Goal: Communication & Community: Answer question/provide support

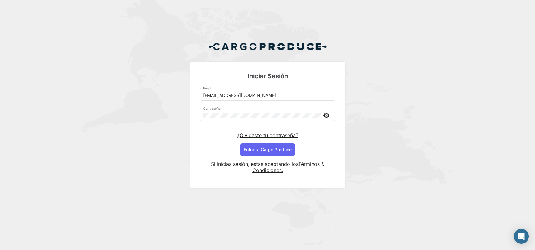
click at [473, 154] on div "Iniciar Sesión [EMAIL_ADDRESS][DOMAIN_NAME] Email Contraseña * visibility_off ¿…" at bounding box center [267, 117] width 535 height 235
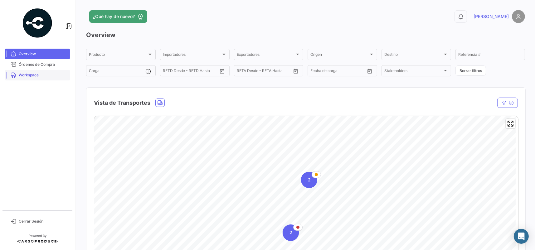
click at [47, 77] on span "Workspace" at bounding box center [43, 75] width 49 height 6
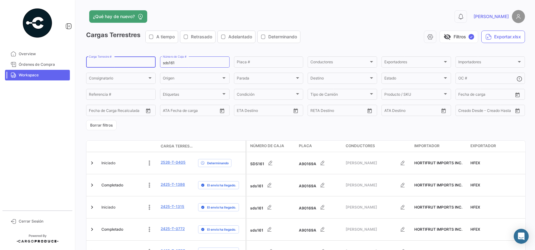
click at [116, 65] on input "Carga Terrestre #" at bounding box center [121, 63] width 64 height 4
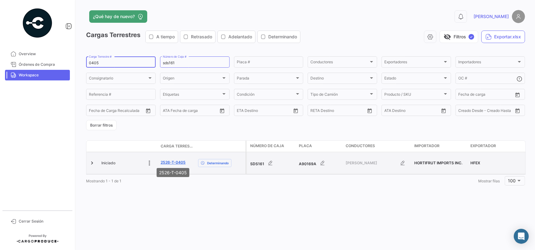
type input "0405"
click at [175, 160] on link "2526-T-0405" at bounding box center [173, 163] width 25 height 6
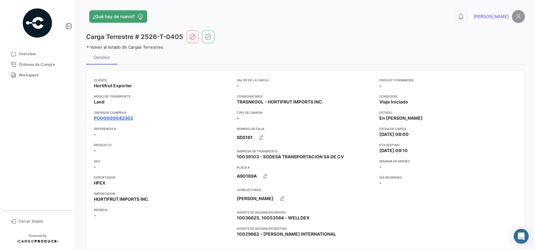
click at [116, 120] on link "PO00000043302" at bounding box center [113, 118] width 39 height 6
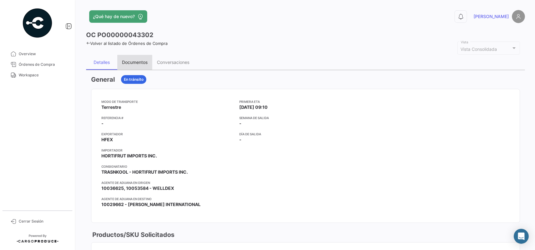
click at [145, 65] on div "Documentos" at bounding box center [134, 62] width 35 height 15
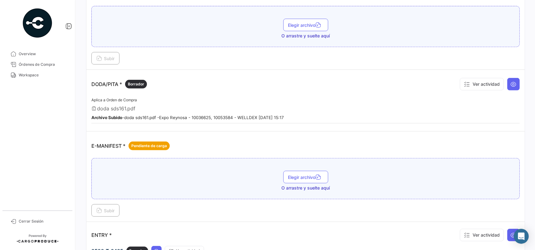
scroll to position [321, 0]
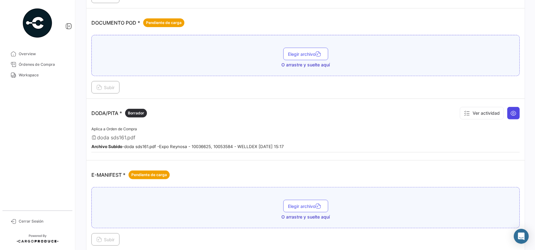
click at [511, 110] on icon at bounding box center [514, 113] width 6 height 6
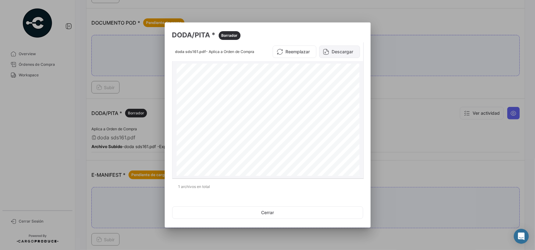
click at [327, 52] on icon at bounding box center [326, 52] width 6 height 6
click at [276, 211] on button "Cerrar" at bounding box center [267, 213] width 191 height 12
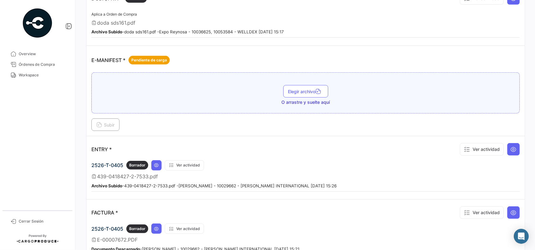
scroll to position [445, 0]
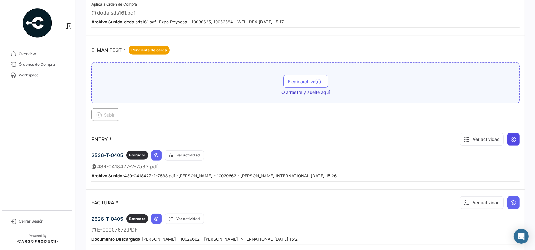
click at [507, 135] on button at bounding box center [513, 139] width 12 height 12
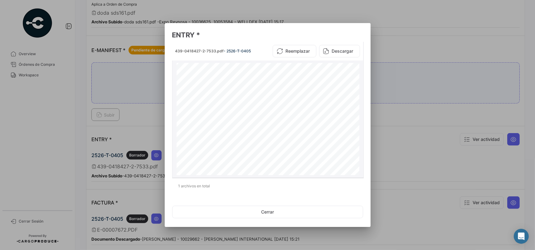
scroll to position [0, 0]
click at [276, 210] on button "Cerrar" at bounding box center [267, 212] width 191 height 12
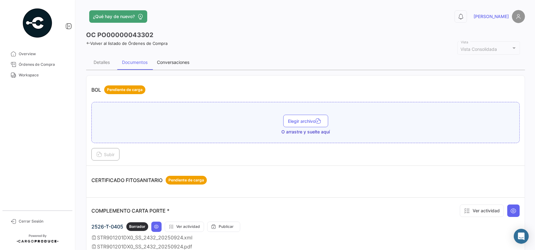
click at [171, 59] on div "Conversaciones" at bounding box center [173, 62] width 42 height 15
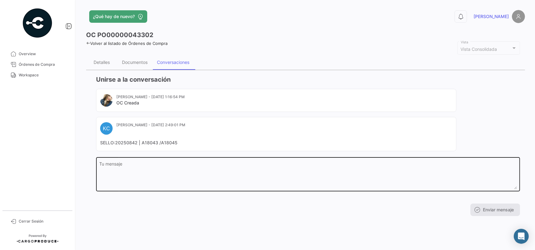
click at [148, 170] on textarea "Tu mensaje" at bounding box center [309, 175] width 418 height 27
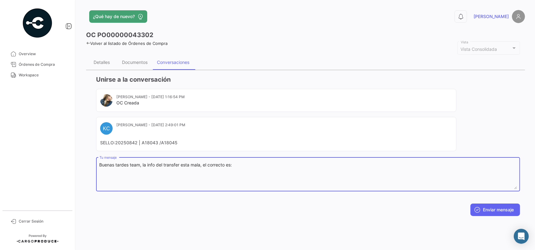
paste textarea "Huastecos trucking SCAC: HUCI CAAT: 3Q3E"
type textarea "Buenas tardes team, la info del transfer está mala, el correcto es: Huastecos t…"
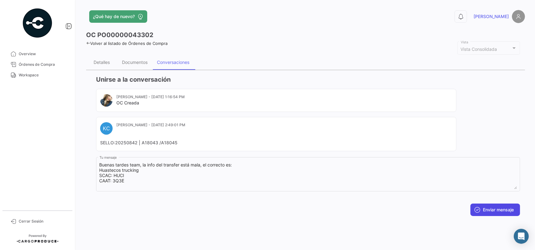
click at [507, 212] on button "Enviar mensaje" at bounding box center [496, 210] width 50 height 12
click at [34, 75] on span "Workspace" at bounding box center [43, 75] width 49 height 6
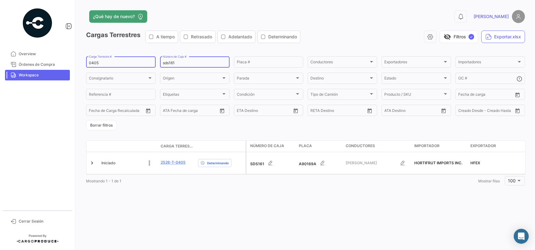
drag, startPoint x: 198, startPoint y: 61, endPoint x: 113, endPoint y: 61, distance: 84.9
click at [0, 0] on div "0405 Carga Terrestre # sds161 Número de Caja # Placa # Conductores Conductores …" at bounding box center [0, 0] width 0 height 0
drag, startPoint x: 113, startPoint y: 61, endPoint x: 42, endPoint y: 61, distance: 70.9
click at [42, 61] on mat-sidenav-container "Overview Órdenes de Compra Workspace Cerrar Sesión ¿Qué hay de nuevo? 0 [PERSON…" at bounding box center [267, 125] width 535 height 250
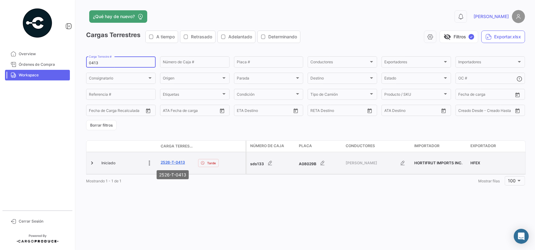
type input "0413"
click at [174, 162] on link "2526-T-0413" at bounding box center [173, 163] width 24 height 6
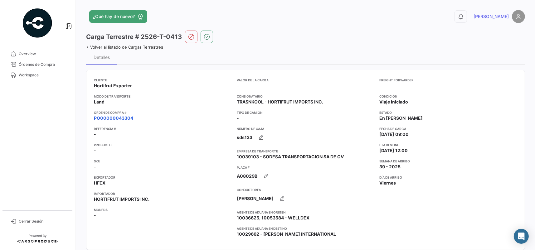
click at [112, 120] on link "PO00000043304" at bounding box center [113, 118] width 39 height 6
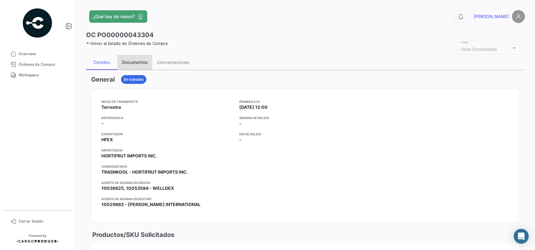
click at [130, 62] on div "Documentos" at bounding box center [135, 62] width 26 height 5
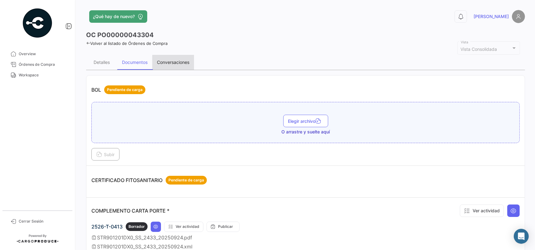
click at [179, 66] on div "Conversaciones" at bounding box center [173, 62] width 42 height 15
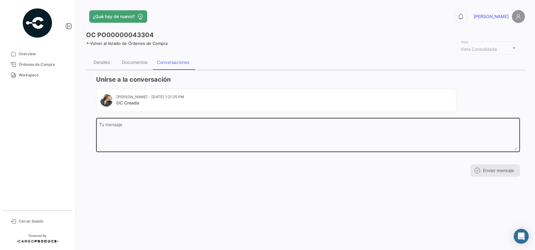
click at [174, 134] on textarea "Tu mensaje" at bounding box center [309, 136] width 418 height 27
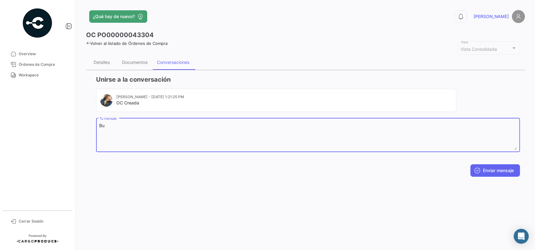
type textarea "B"
paste textarea "Huastecos trucking SCAC: HUCI CAAT: 3Q3E"
type textarea "Buenas tardes, comparto datos del transfer: Huastecos trucking SCAC: HUCI CAAT:…"
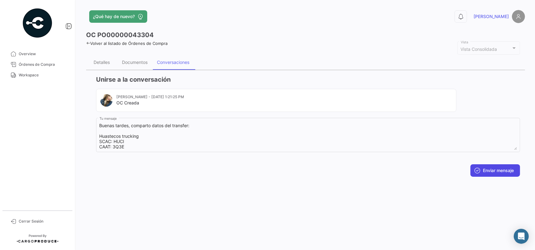
click at [499, 173] on button "Enviar mensaje" at bounding box center [496, 170] width 50 height 12
click at [136, 60] on div "Documentos" at bounding box center [135, 62] width 26 height 5
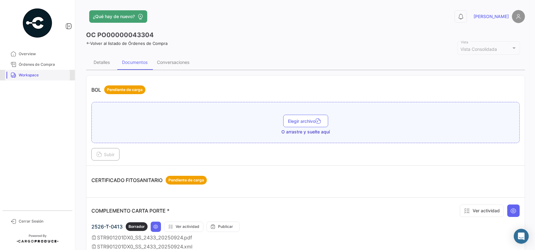
click at [40, 75] on span "Workspace" at bounding box center [43, 75] width 49 height 6
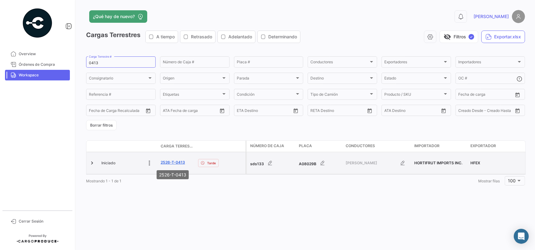
click at [174, 163] on link "2526-T-0413" at bounding box center [173, 163] width 24 height 6
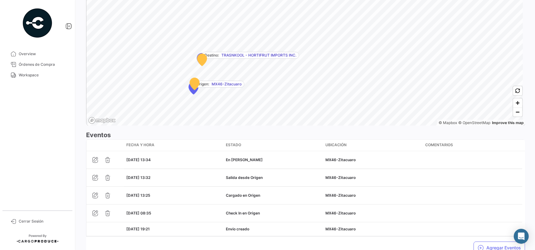
scroll to position [460, 0]
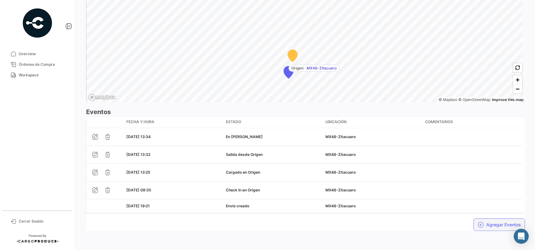
click at [488, 225] on button "Agregar Eventos" at bounding box center [499, 225] width 51 height 12
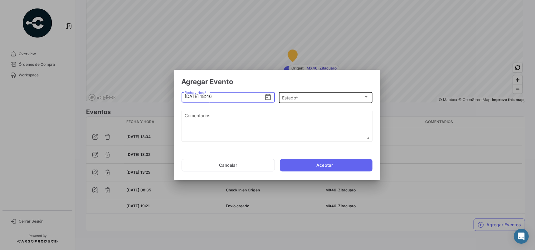
click at [291, 94] on div "Estado * Estado *" at bounding box center [325, 97] width 87 height 12
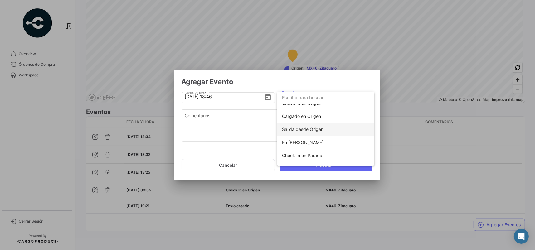
scroll to position [31, 0]
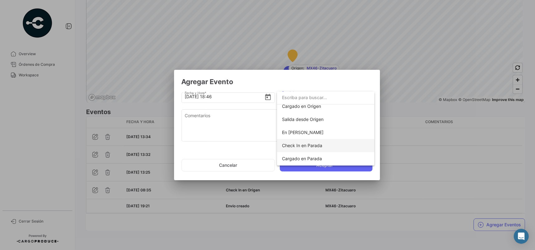
click at [308, 144] on span "Check In en Parada" at bounding box center [302, 145] width 40 height 5
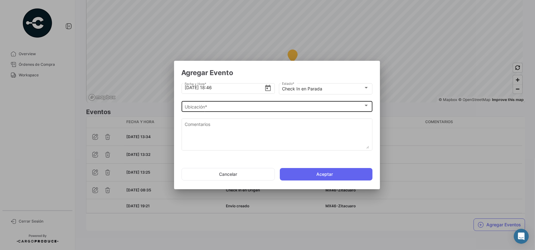
click at [307, 104] on div "Ubicación * Ubicación *" at bounding box center [277, 106] width 184 height 12
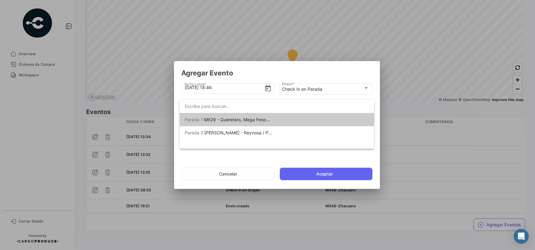
click at [279, 116] on mat-option "Parada 1: MX29 - Queretaro, Mega frescos [PERSON_NAME]" at bounding box center [277, 119] width 194 height 13
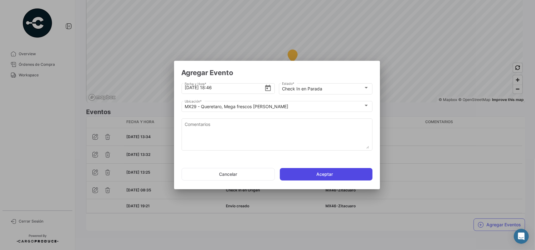
click at [313, 175] on button "Aceptar" at bounding box center [326, 174] width 93 height 12
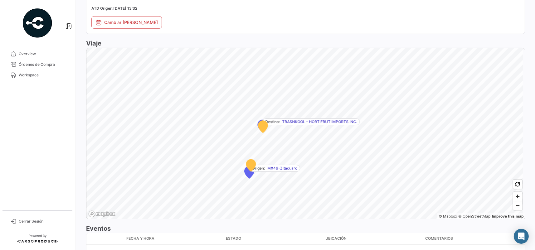
scroll to position [468, 0]
